Goal: Transaction & Acquisition: Book appointment/travel/reservation

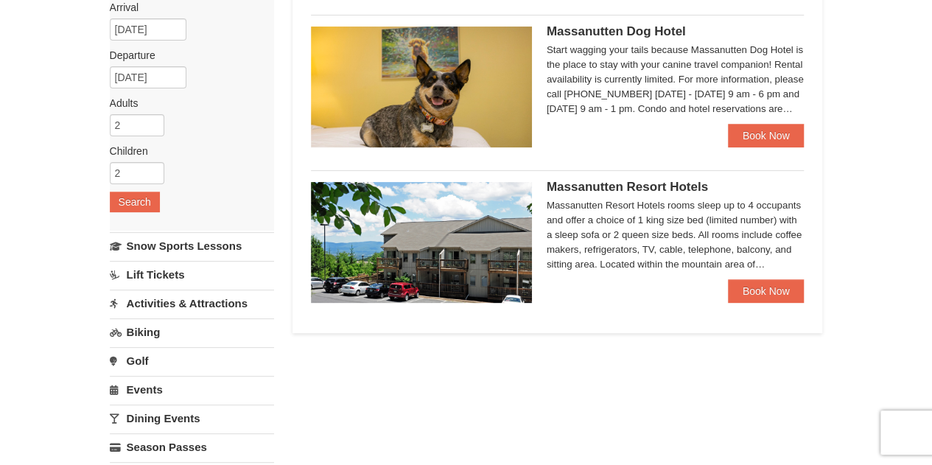
scroll to position [147, 0]
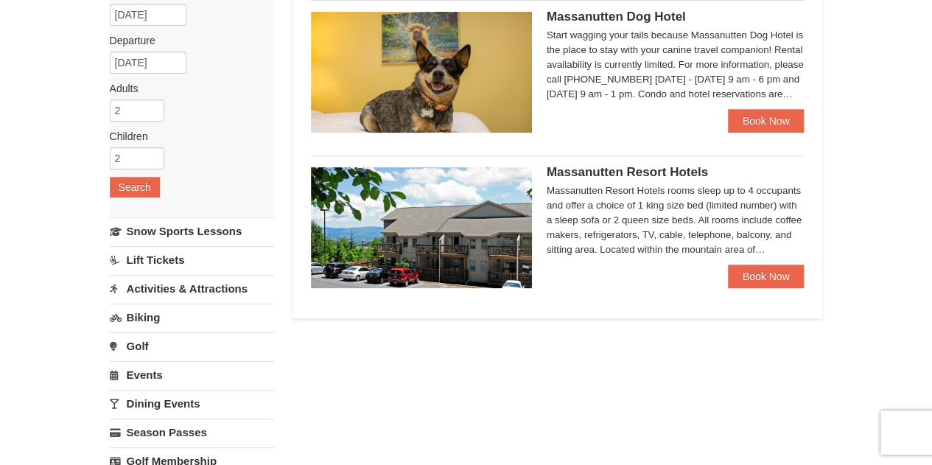
click at [647, 175] on span "Massanutten Resort Hotels" at bounding box center [627, 172] width 161 height 14
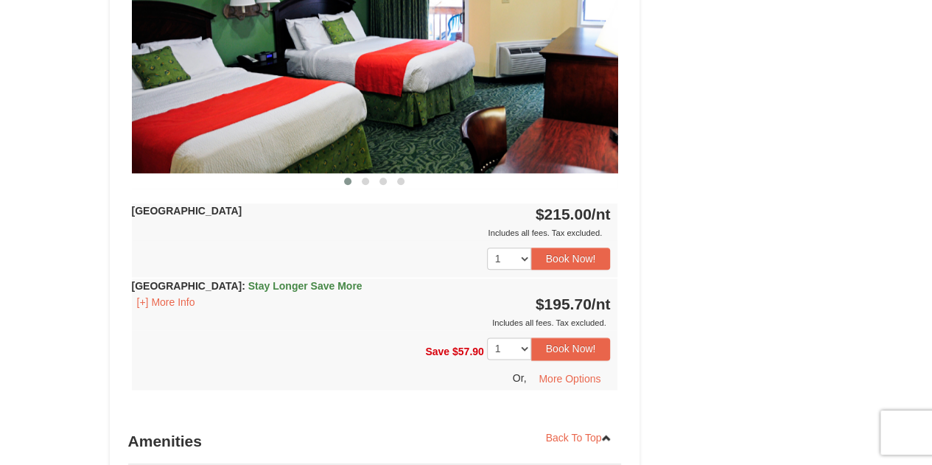
scroll to position [737, 0]
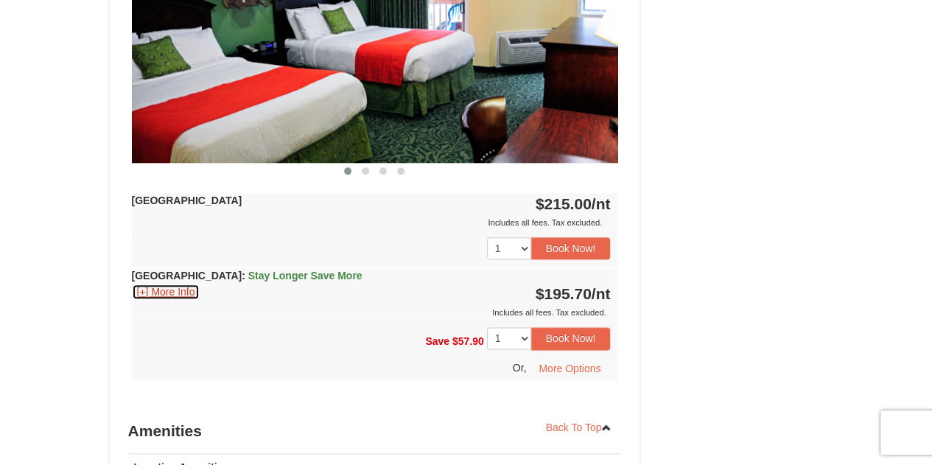
click at [175, 288] on button "[+] More Info" at bounding box center [166, 292] width 68 height 16
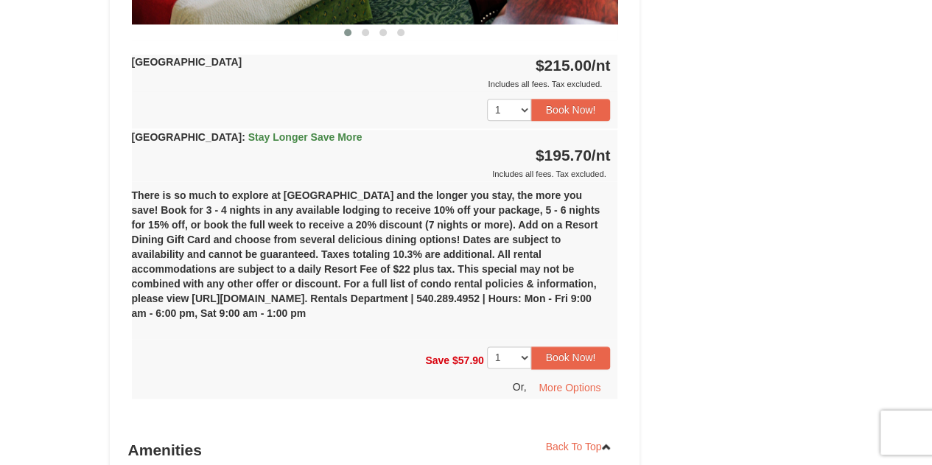
scroll to position [884, 0]
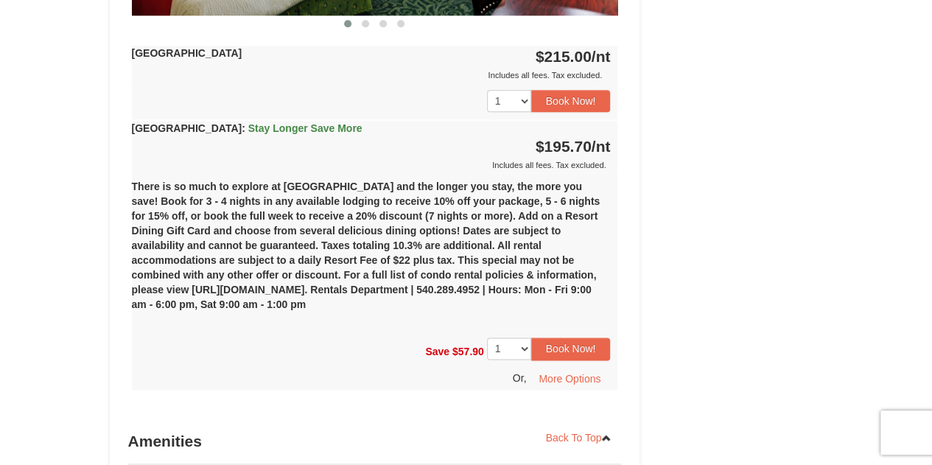
click at [285, 126] on span "Stay Longer Save More" at bounding box center [305, 128] width 114 height 12
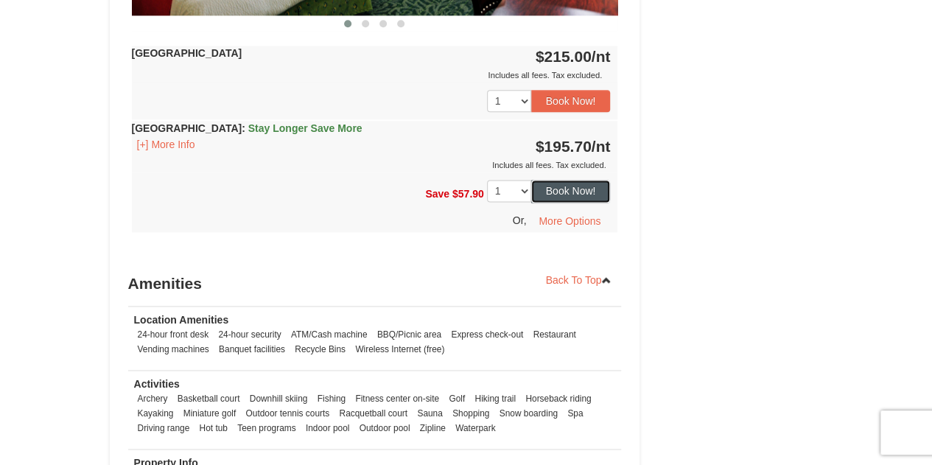
click at [575, 193] on button "Book Now!" at bounding box center [571, 191] width 80 height 22
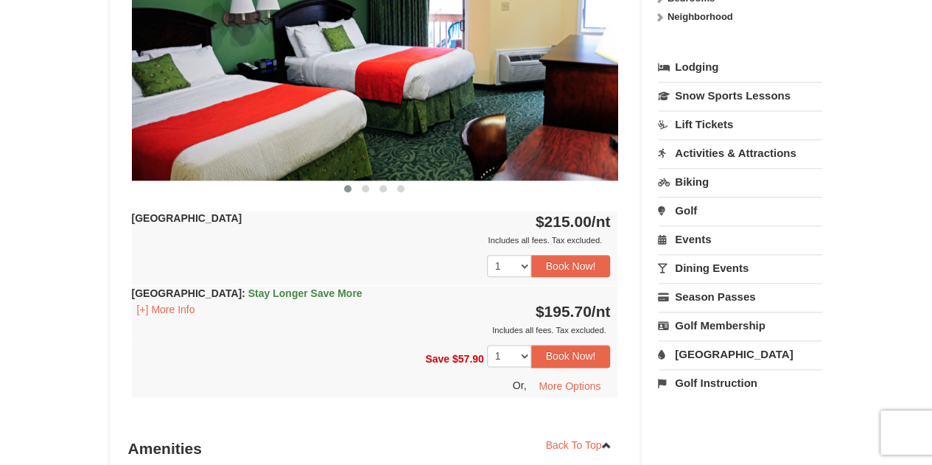
scroll to position [733, 0]
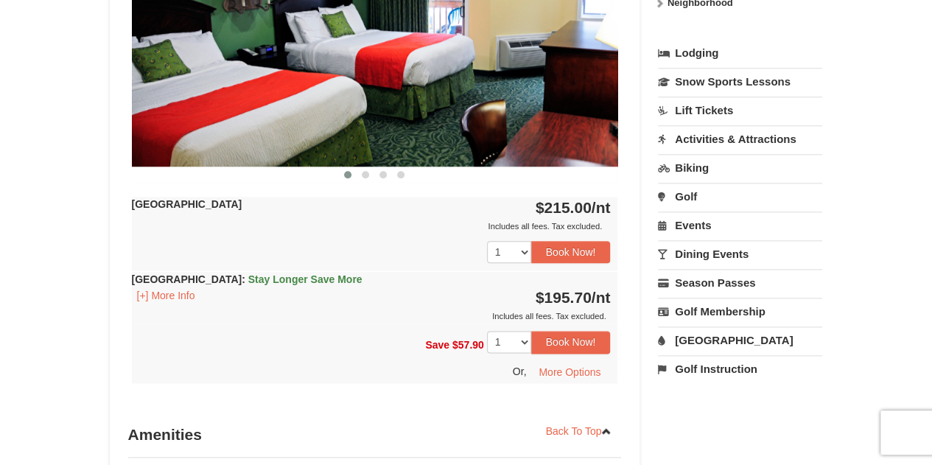
click at [714, 132] on link "Activities & Attractions" at bounding box center [740, 138] width 164 height 27
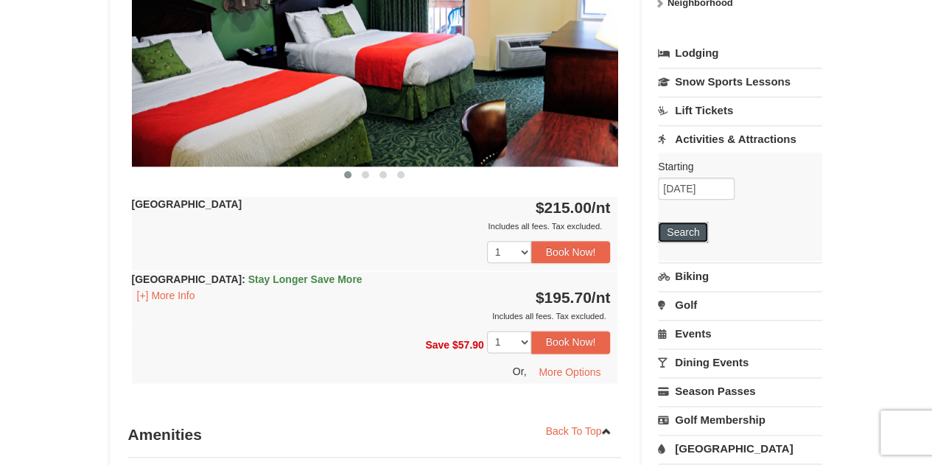
click at [678, 223] on button "Search" at bounding box center [683, 232] width 50 height 21
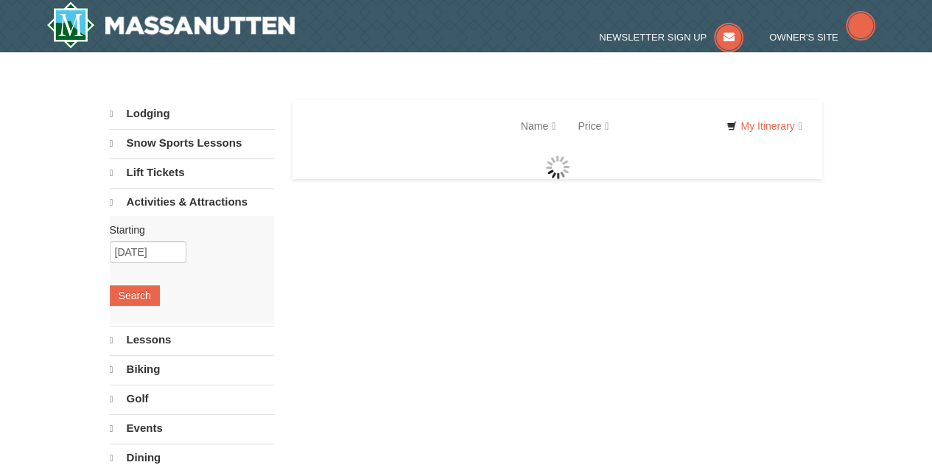
select select "9"
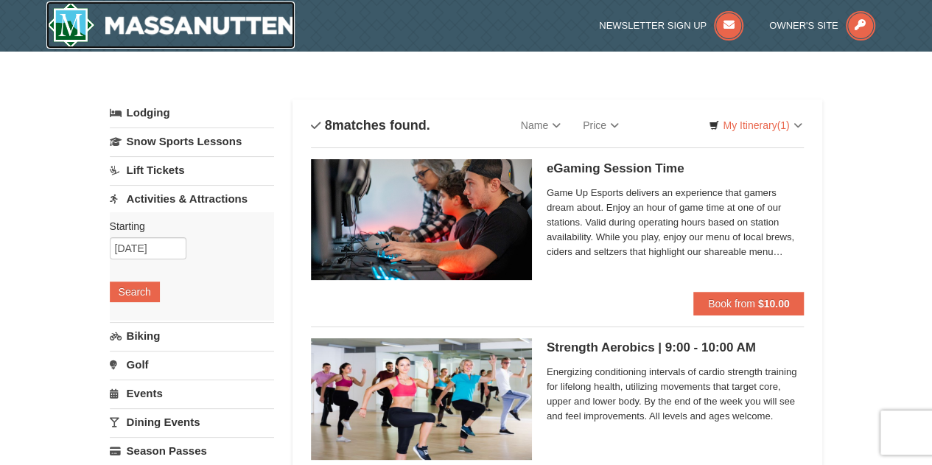
click at [256, 18] on img at bounding box center [170, 24] width 249 height 47
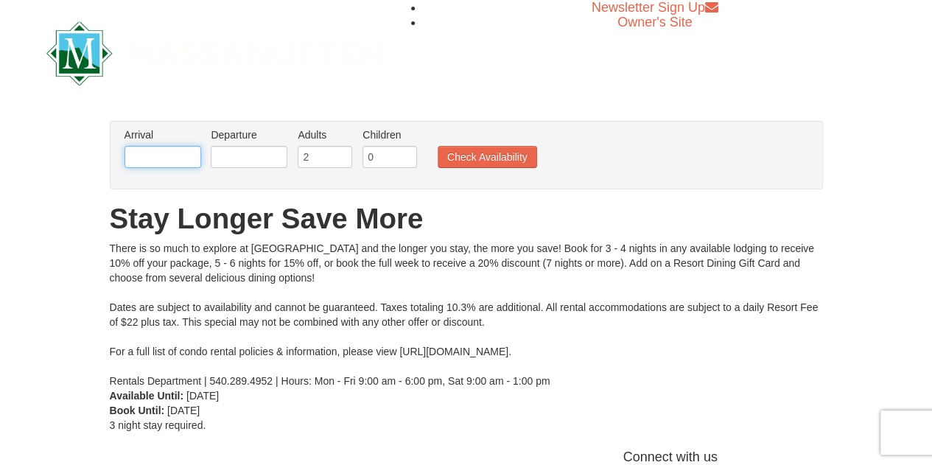
click at [167, 150] on input "text" at bounding box center [162, 157] width 77 height 22
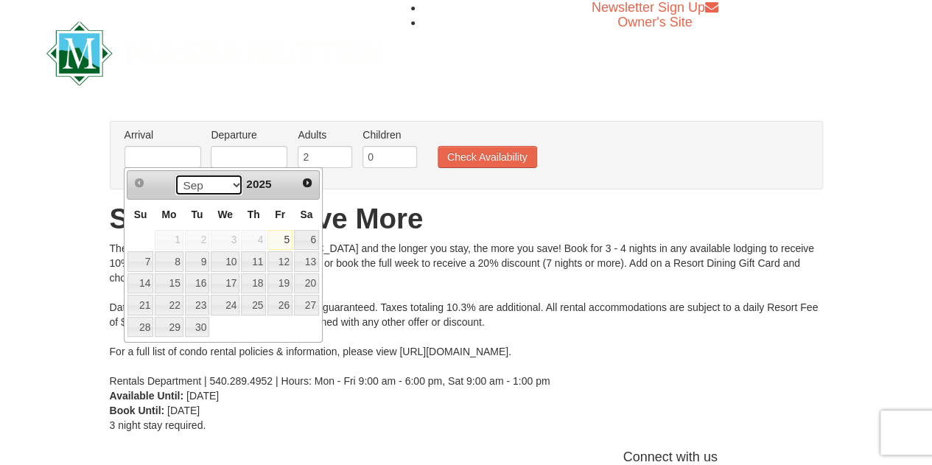
click at [225, 177] on select "Sep Oct Nov Dec" at bounding box center [209, 185] width 68 height 22
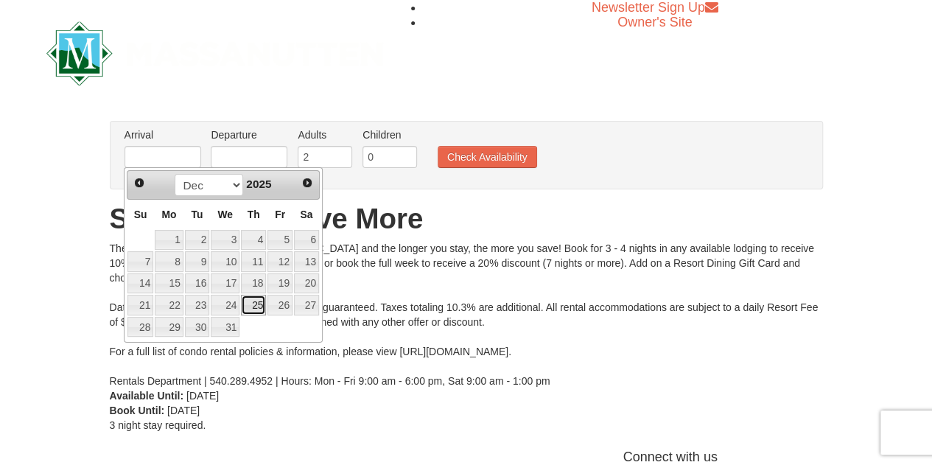
click at [258, 304] on link "25" at bounding box center [253, 305] width 25 height 21
type input "[DATE]"
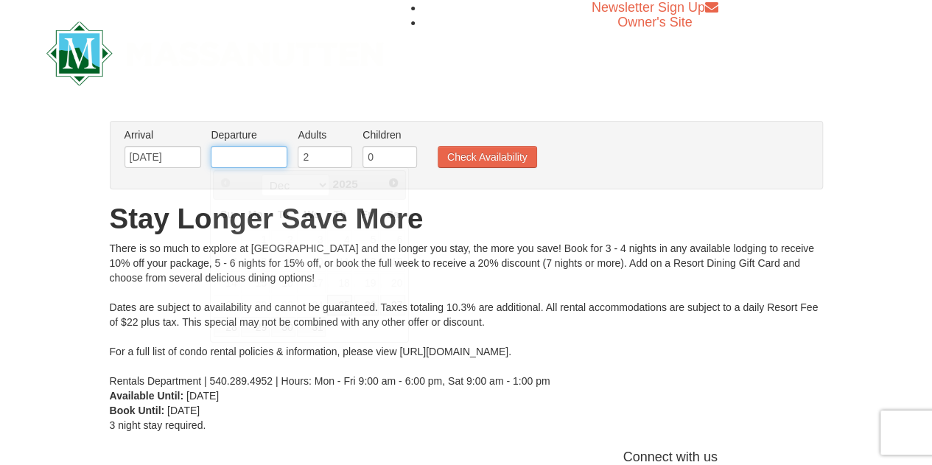
click at [254, 158] on input "text" at bounding box center [249, 157] width 77 height 22
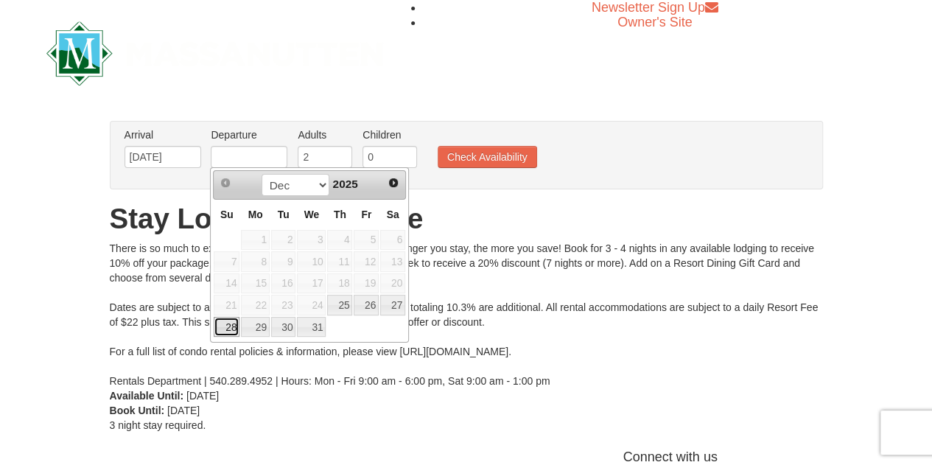
click at [230, 324] on link "28" at bounding box center [227, 327] width 26 height 21
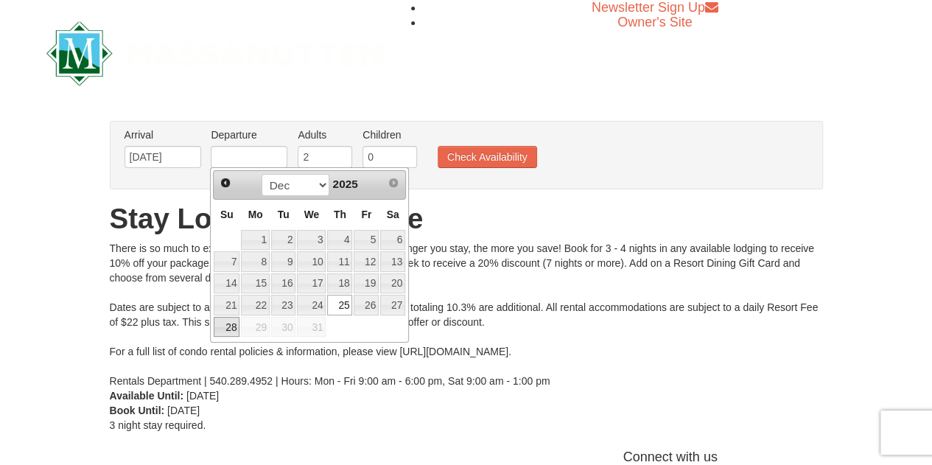
type input "12/28/2025"
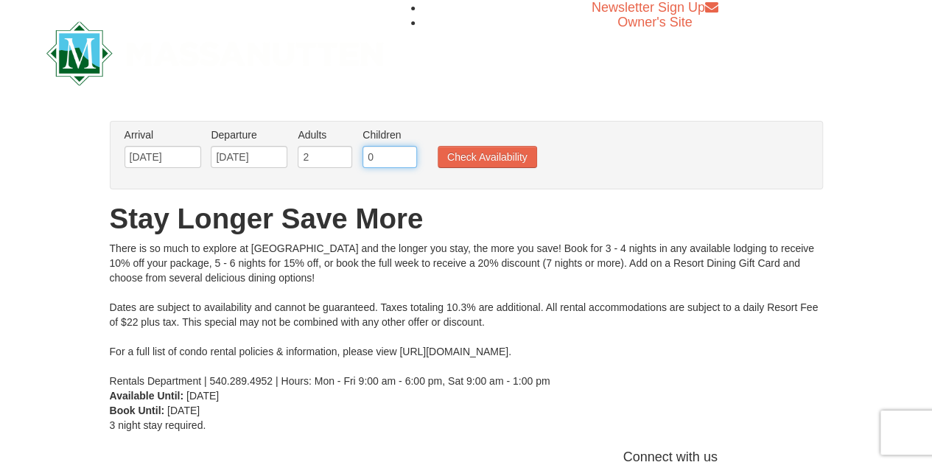
click at [387, 157] on input "0" at bounding box center [389, 157] width 55 height 22
type input "2"
click at [465, 151] on button "Check Availability" at bounding box center [487, 157] width 99 height 22
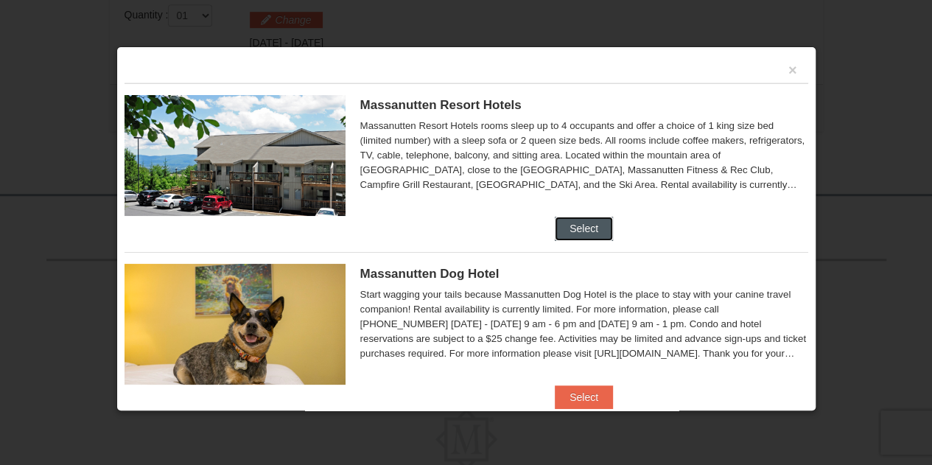
click at [582, 229] on button "Select" at bounding box center [584, 229] width 58 height 24
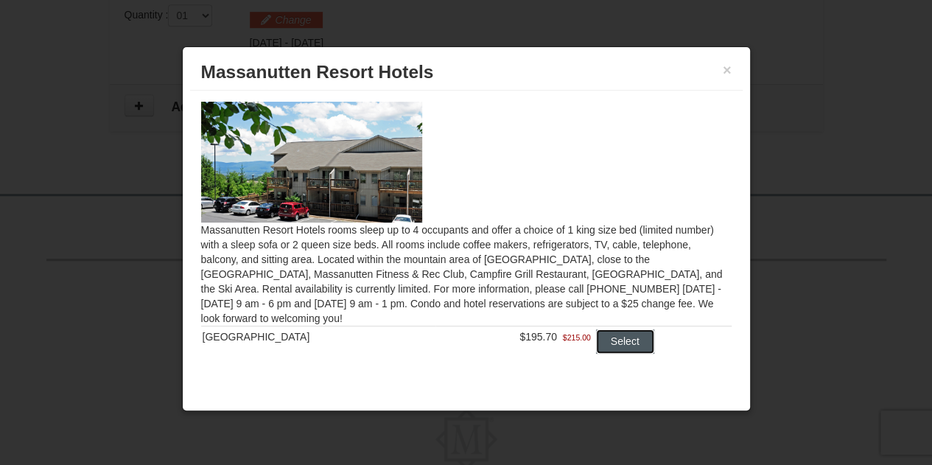
click at [604, 340] on button "Select" at bounding box center [625, 341] width 58 height 24
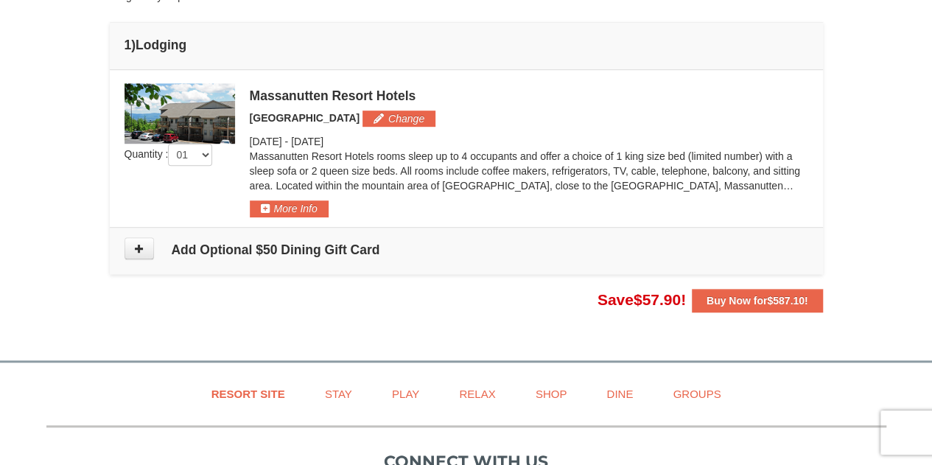
scroll to position [368, 0]
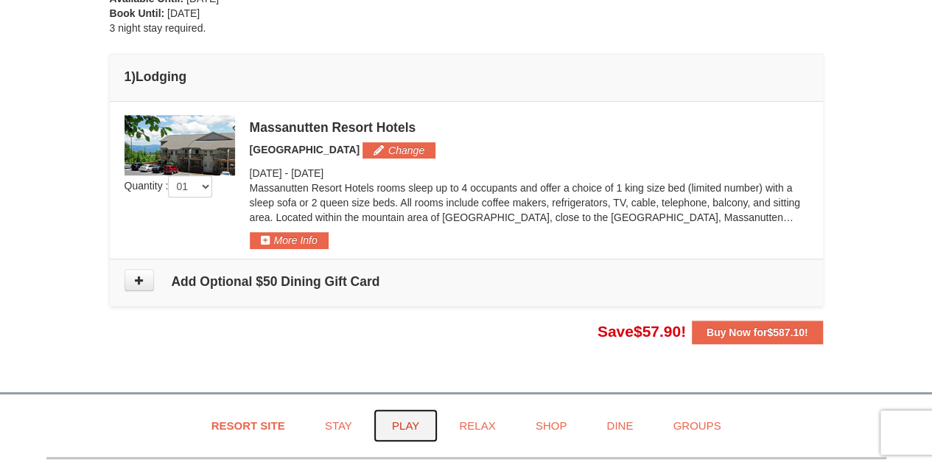
click at [409, 424] on link "Play" at bounding box center [405, 425] width 64 height 33
